Goal: Task Accomplishment & Management: Complete application form

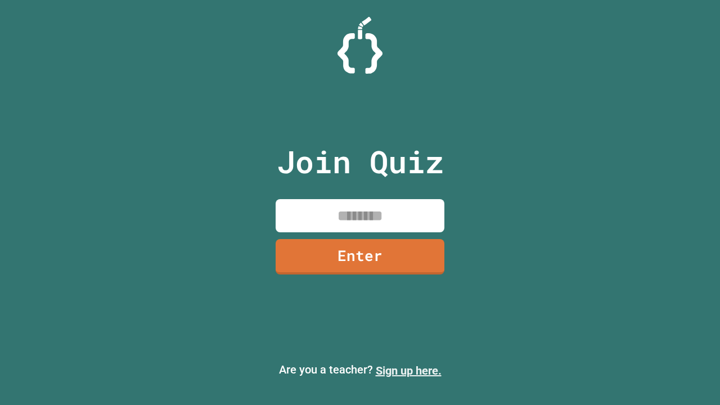
click at [408, 371] on link "Sign up here." at bounding box center [409, 370] width 66 height 13
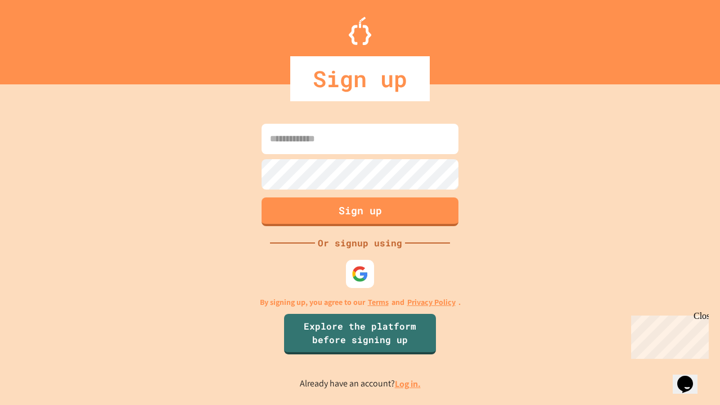
click at [408, 384] on link "Log in." at bounding box center [408, 384] width 26 height 12
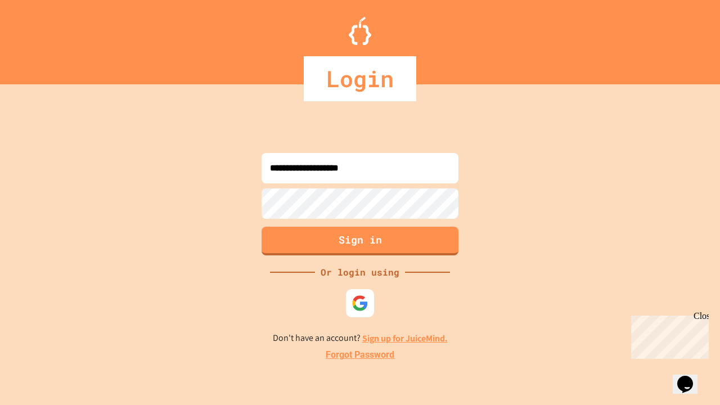
type input "**********"
